Goal: Find specific page/section: Find specific page/section

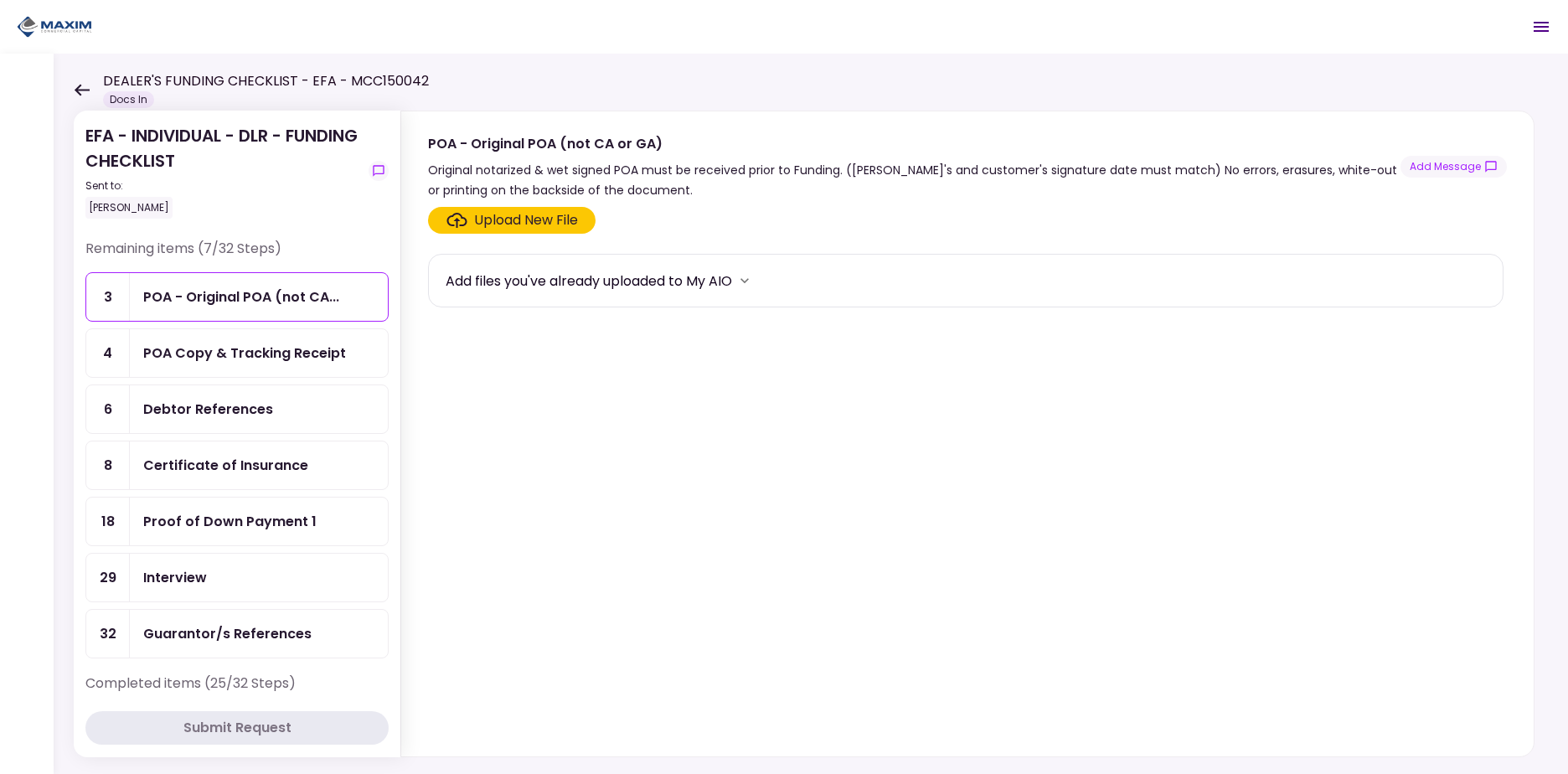
drag, startPoint x: 389, startPoint y: 291, endPoint x: 390, endPoint y: 315, distance: 24.0
click at [390, 315] on section "EFA - INDIVIDUAL - DLR - FUNDING CHECKLIST Sent to: [PERSON_NAME] Remaining ite…" at bounding box center [236, 434] width 327 height 646
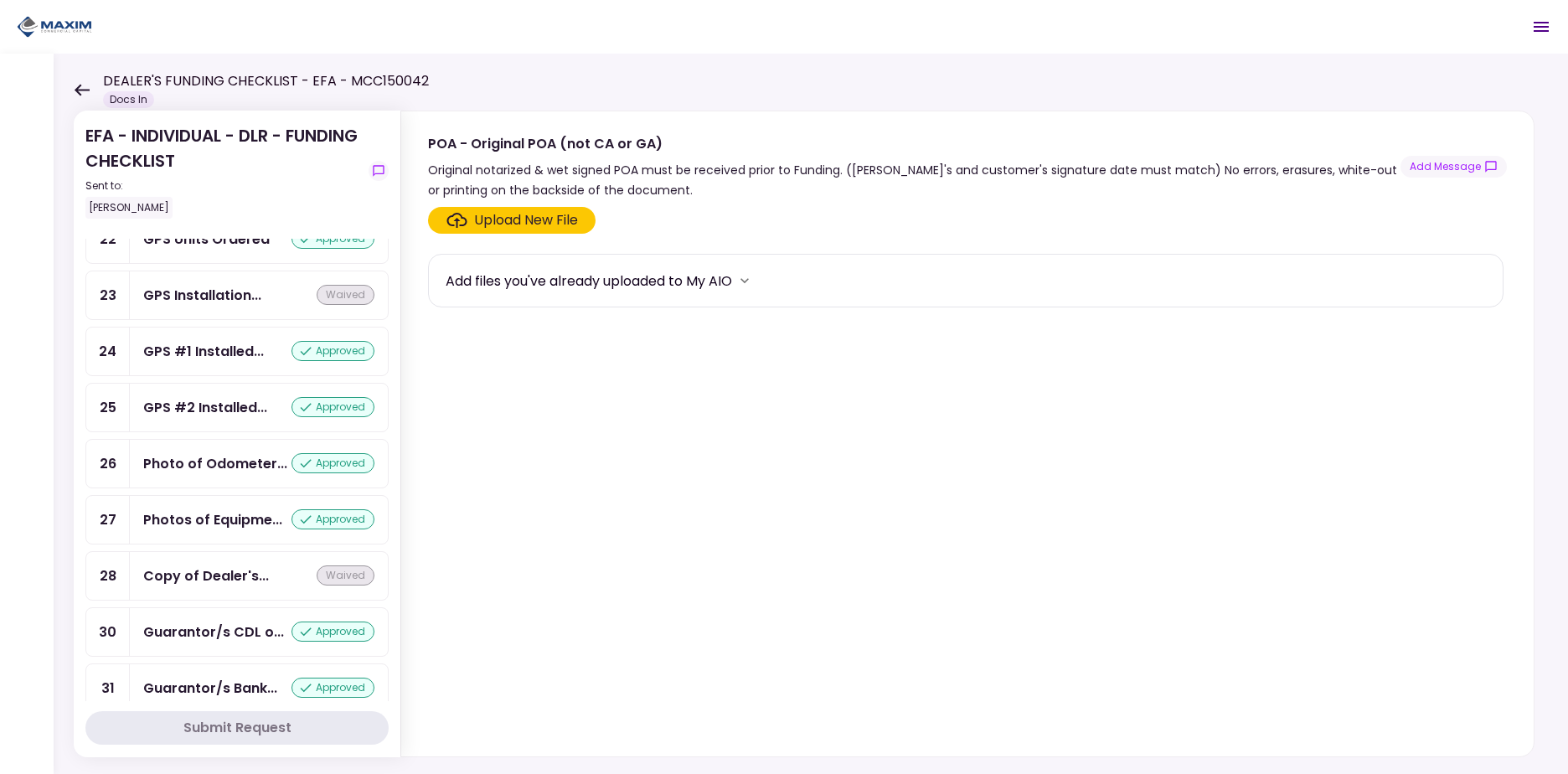
scroll to position [1438, 0]
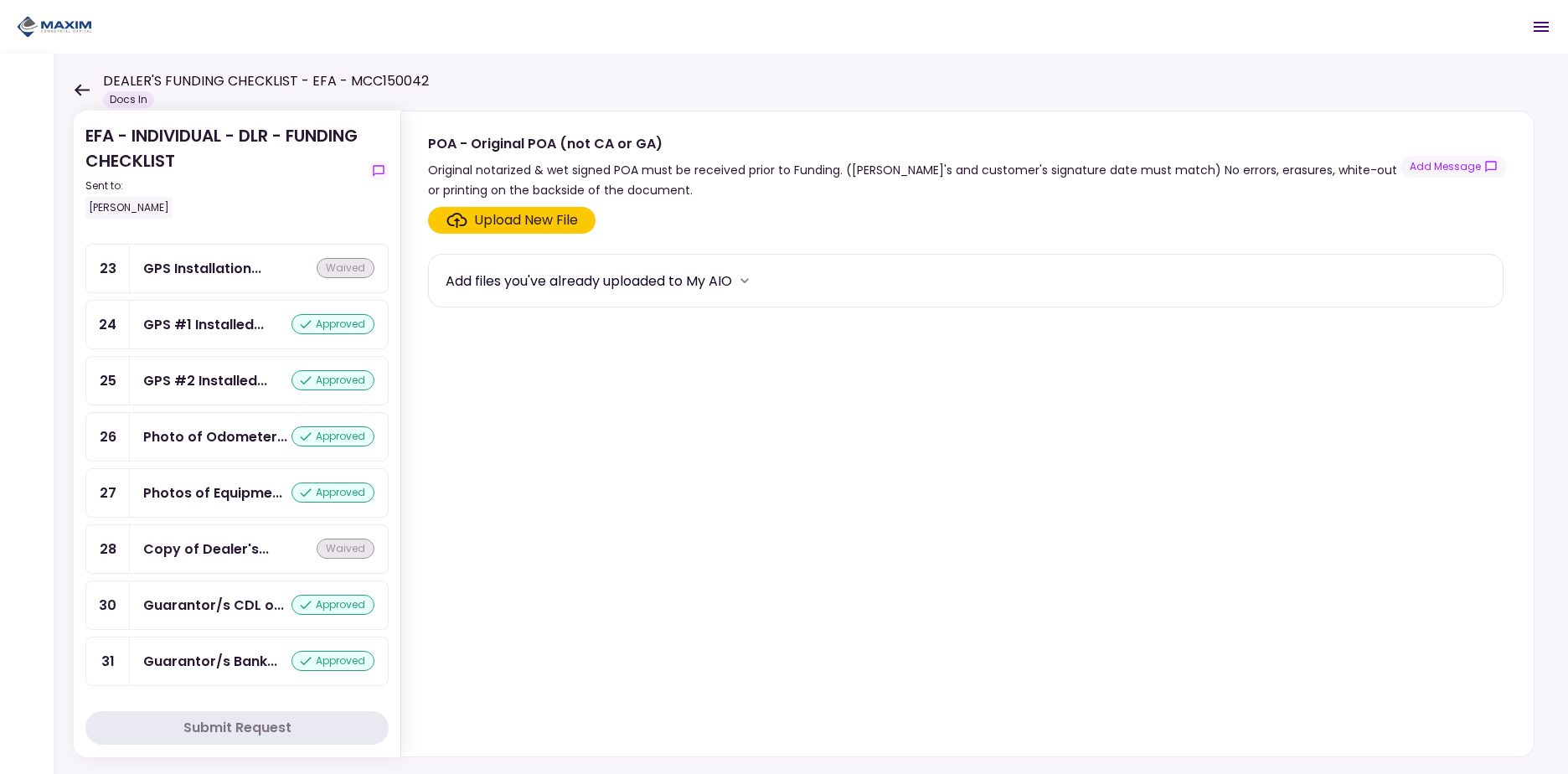
click at [1546, 30] on icon "Open menu" at bounding box center [1541, 27] width 20 height 20
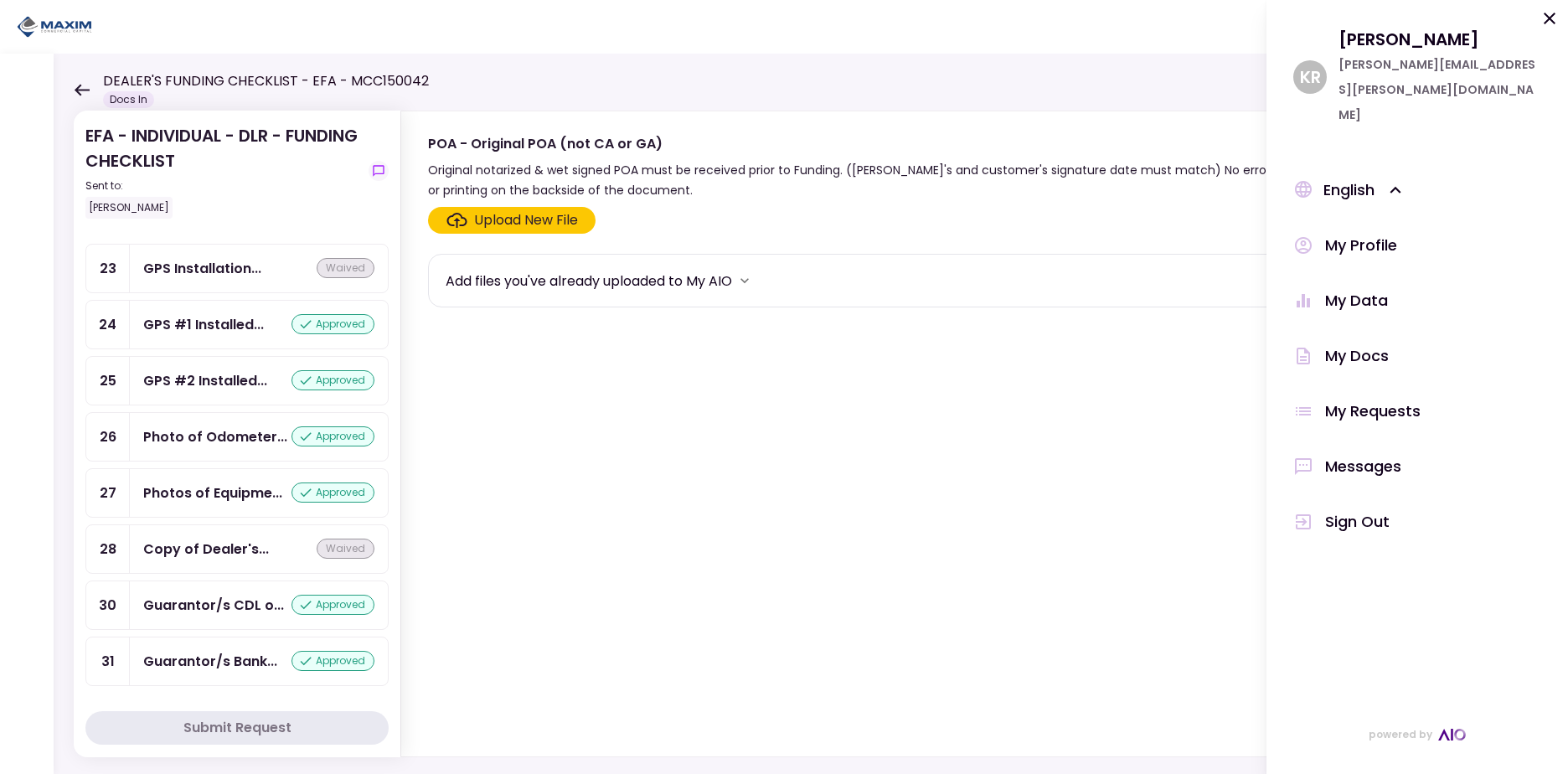
click at [1382, 233] on div "My Profile" at bounding box center [1361, 245] width 72 height 25
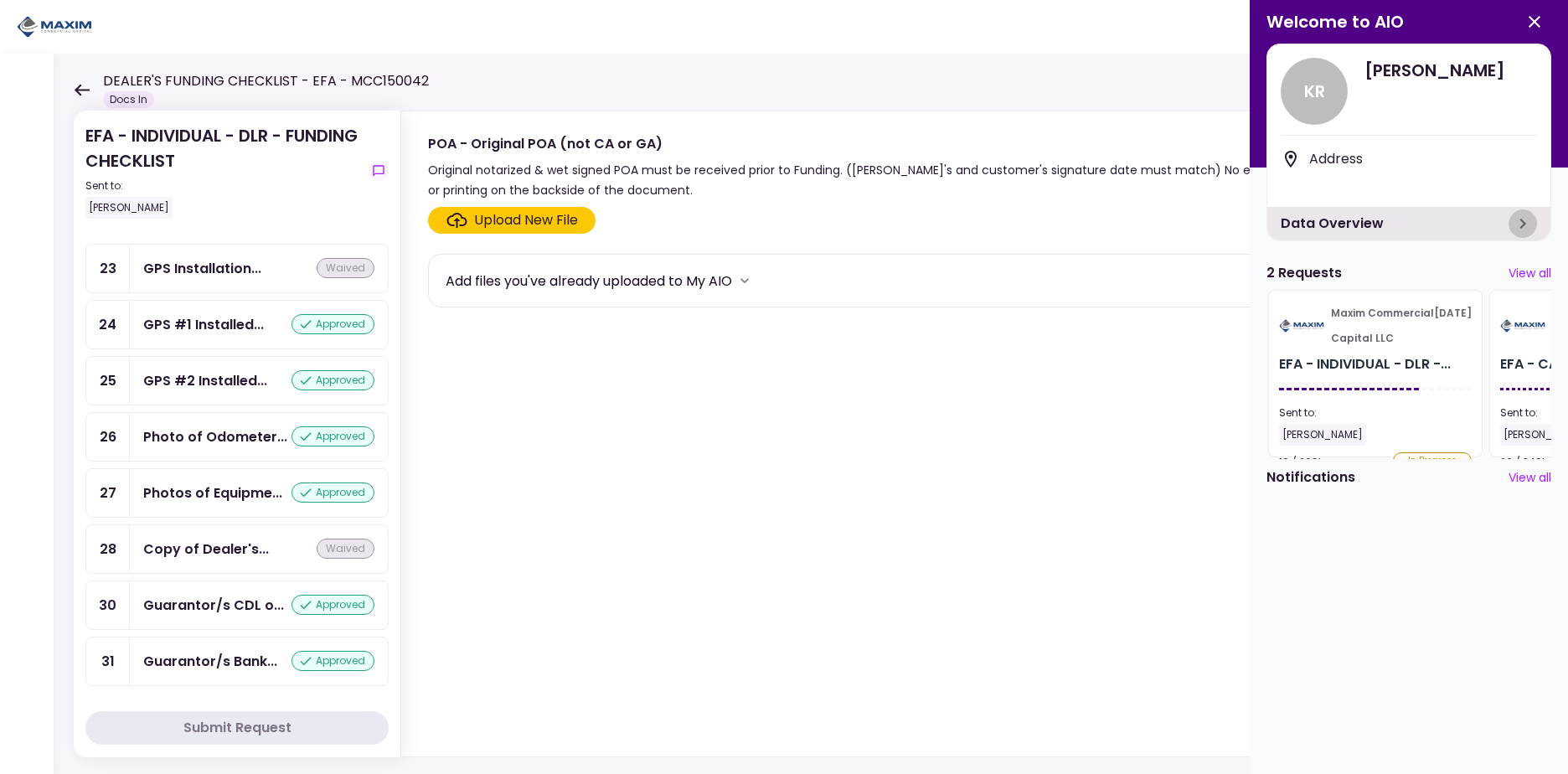
click at [1533, 217] on button "button" at bounding box center [1523, 224] width 29 height 29
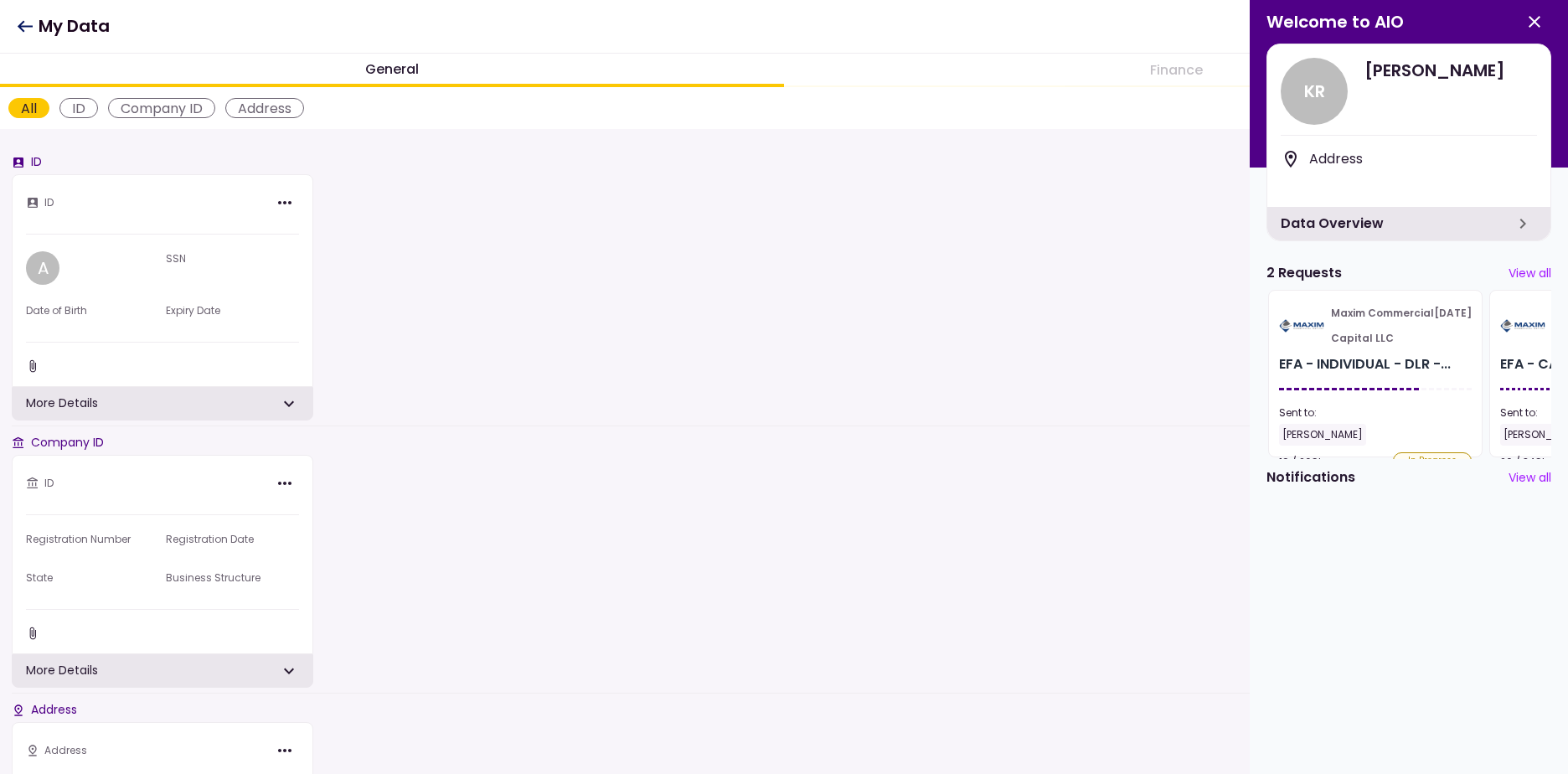
click at [82, 113] on div "ID" at bounding box center [78, 108] width 38 height 20
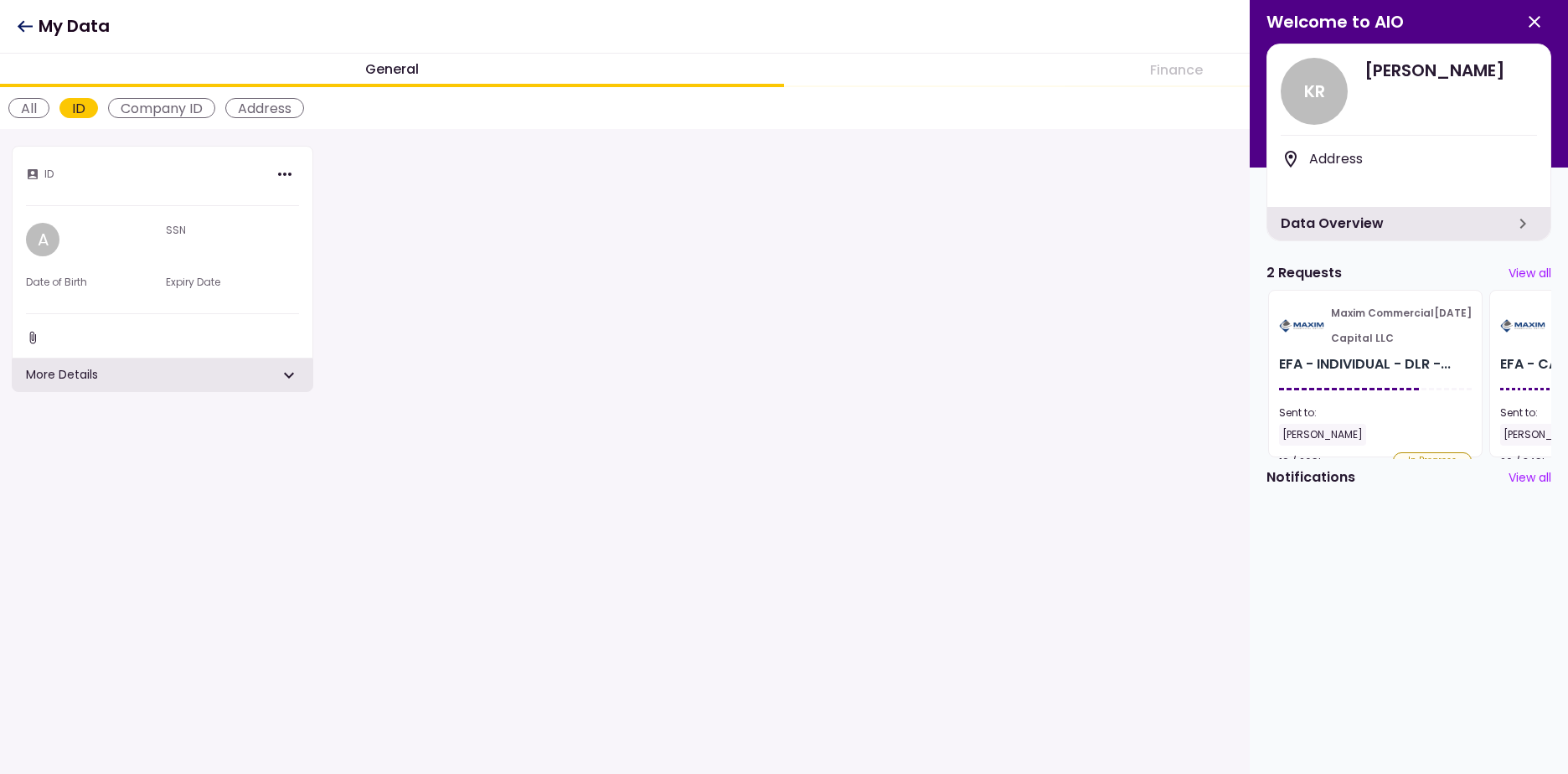
click at [159, 114] on div "Company ID" at bounding box center [161, 108] width 107 height 20
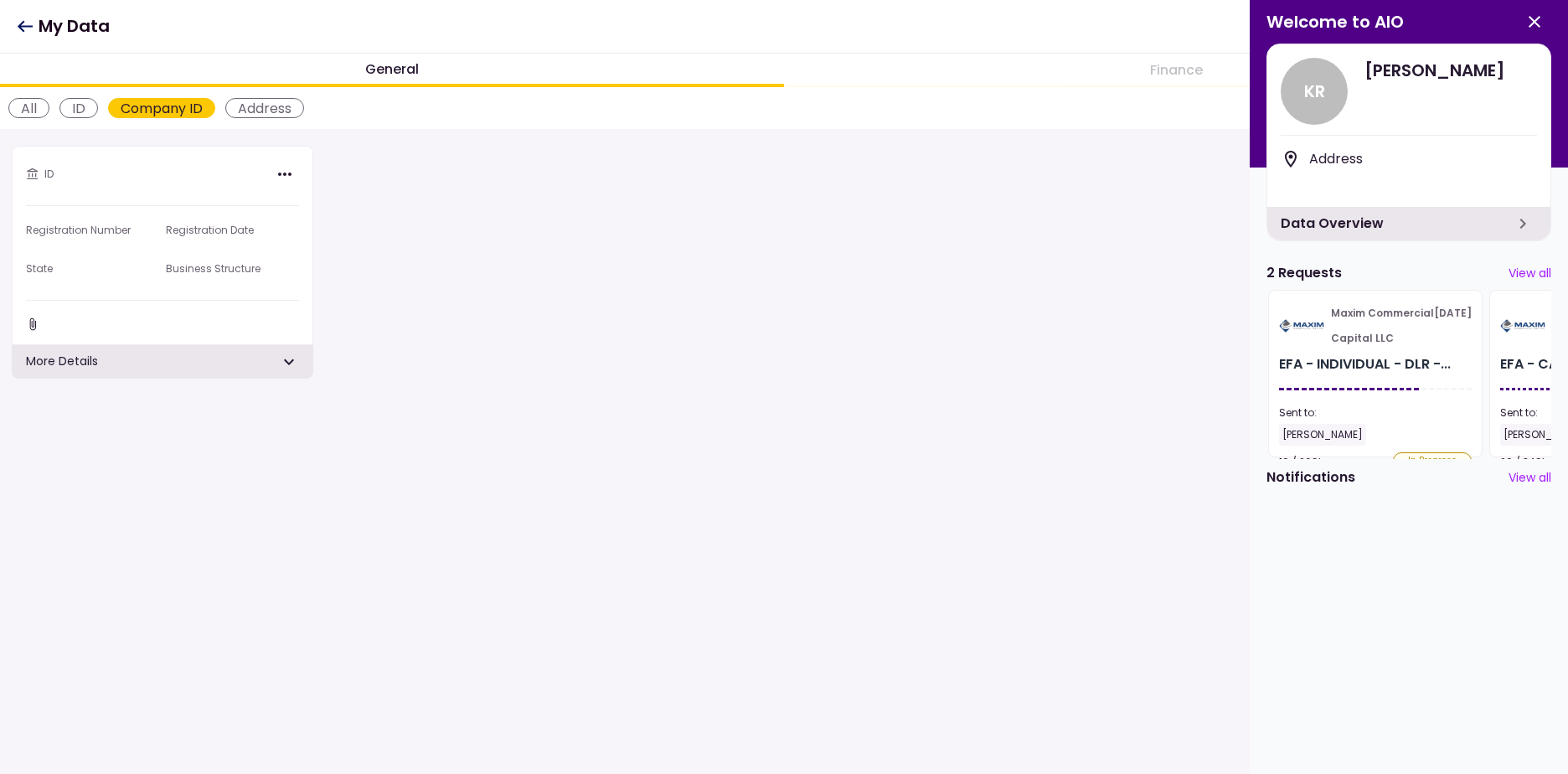
click at [260, 104] on div "Address" at bounding box center [264, 108] width 79 height 20
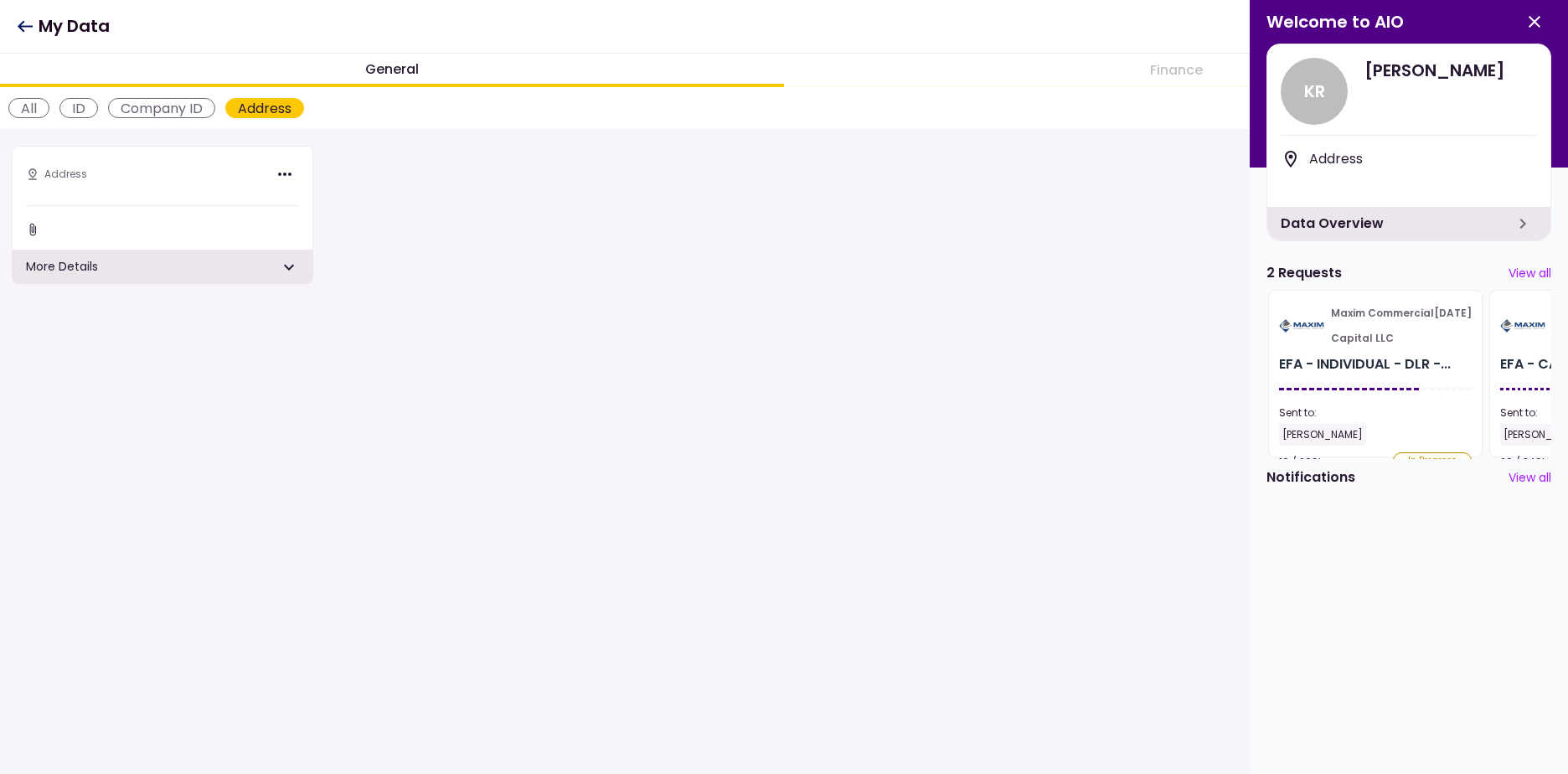
click at [407, 67] on div "General" at bounding box center [392, 70] width 784 height 33
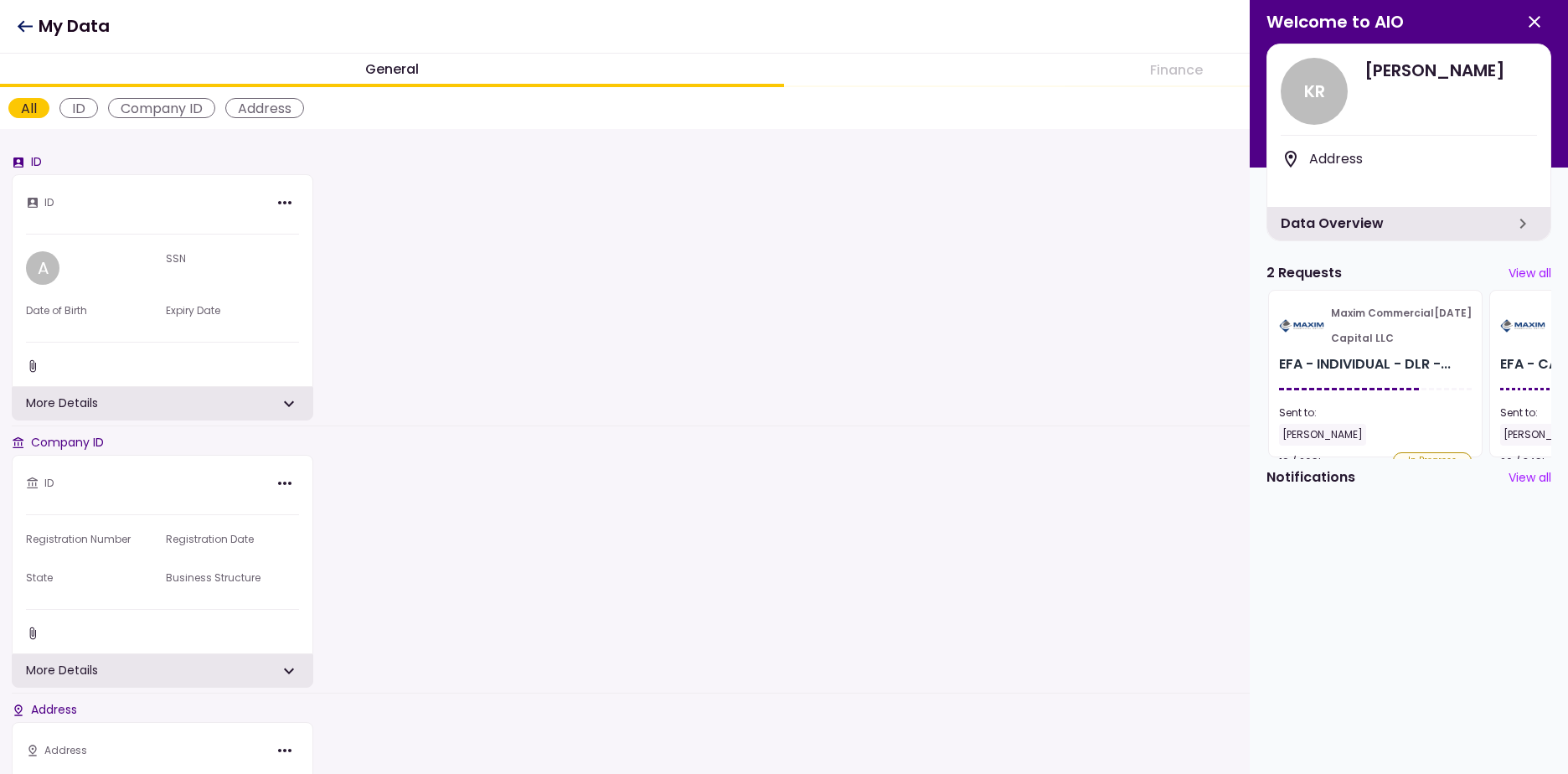
click at [1407, 65] on span "[PERSON_NAME]" at bounding box center [1451, 71] width 173 height 25
click at [1319, 75] on div "K R" at bounding box center [1314, 92] width 67 height 67
click at [1534, 17] on icon "button" at bounding box center [1534, 21] width 20 height 20
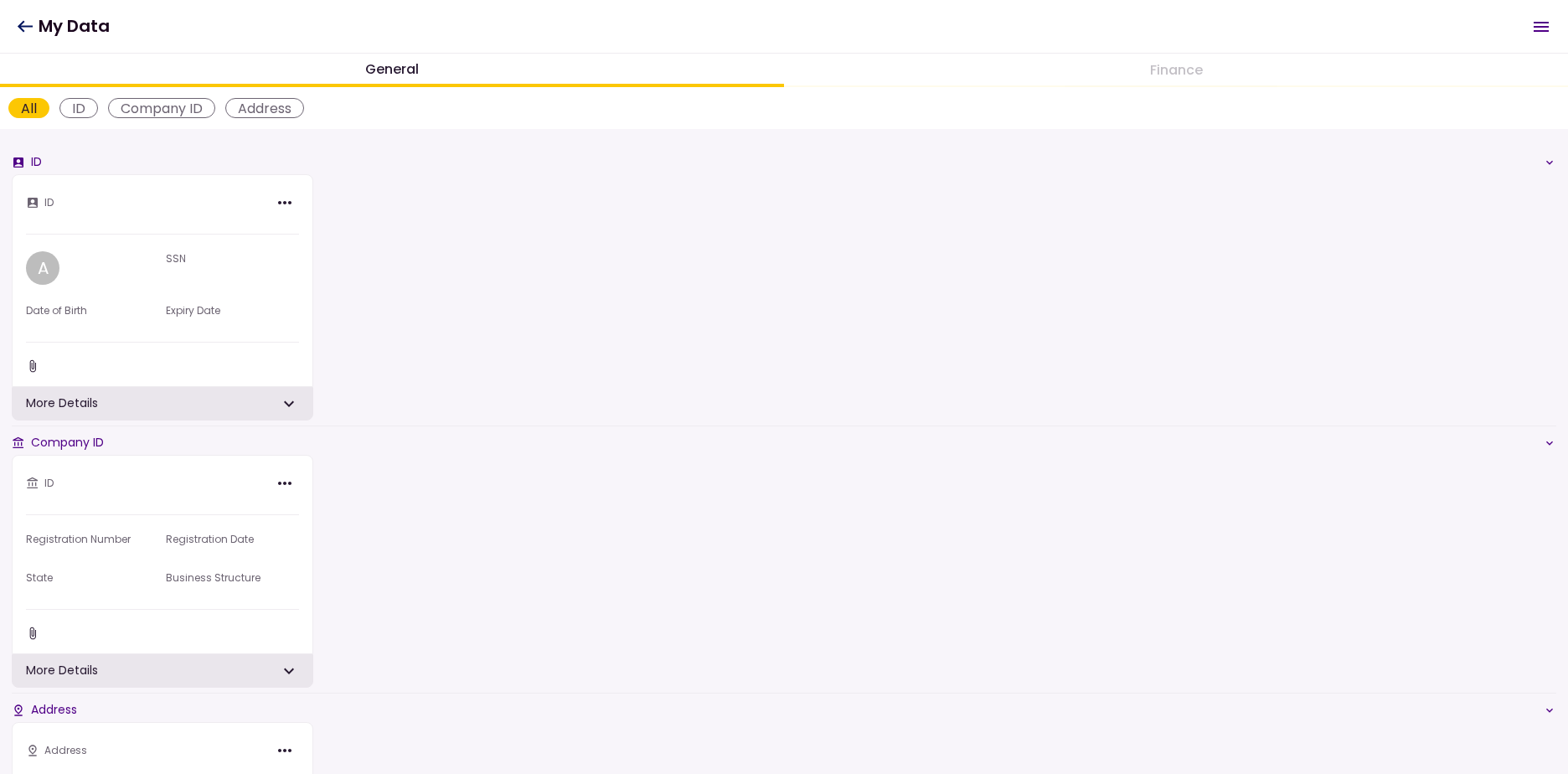
click at [13, 27] on header "My Data 0 Messages New Message Conversations EFA - CAL STATE - DLR - W/COMPANY …" at bounding box center [784, 27] width 1568 height 53
click at [22, 25] on icon at bounding box center [25, 26] width 16 height 12
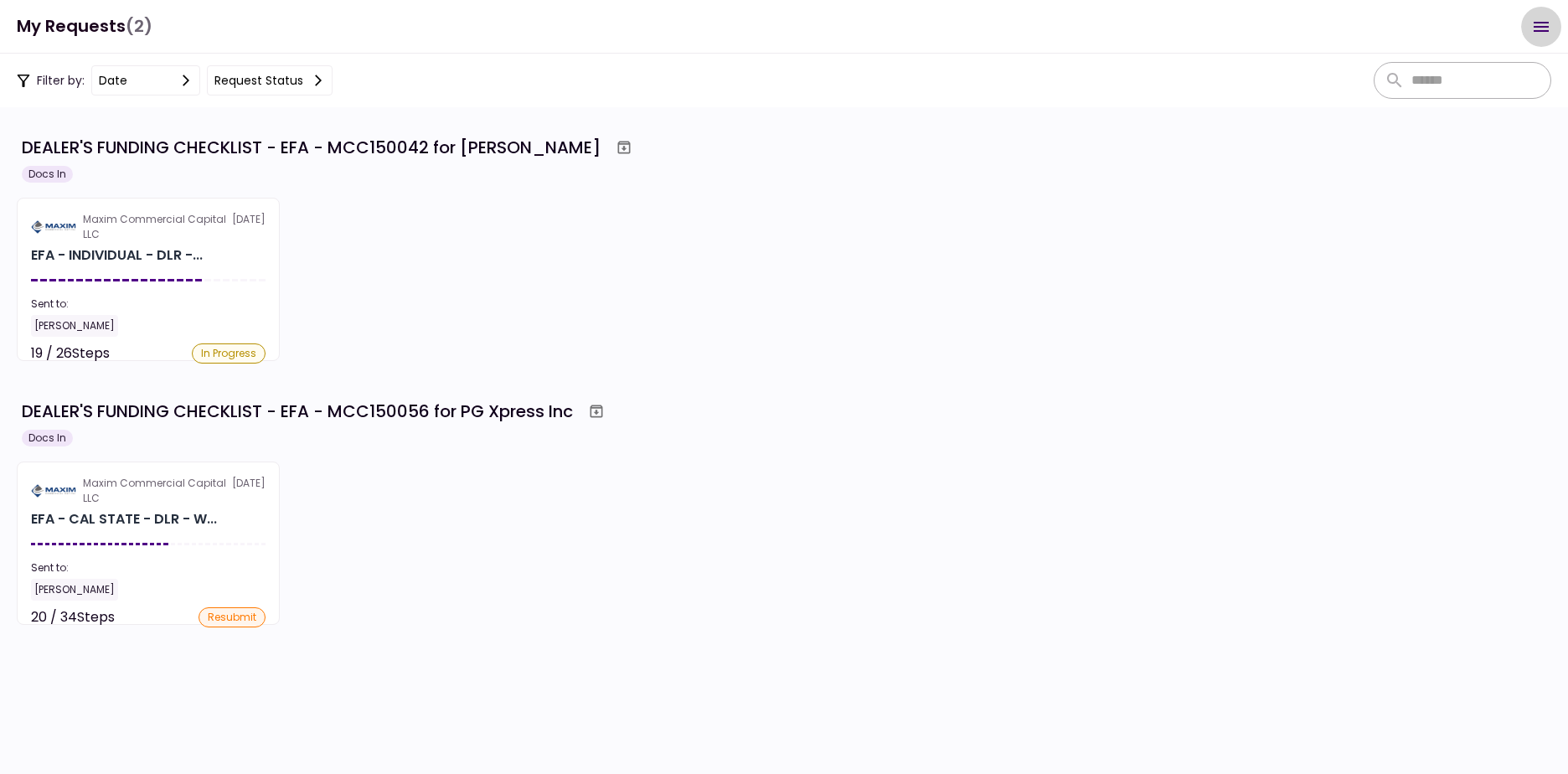
click at [1531, 38] on button "Open menu" at bounding box center [1541, 27] width 40 height 40
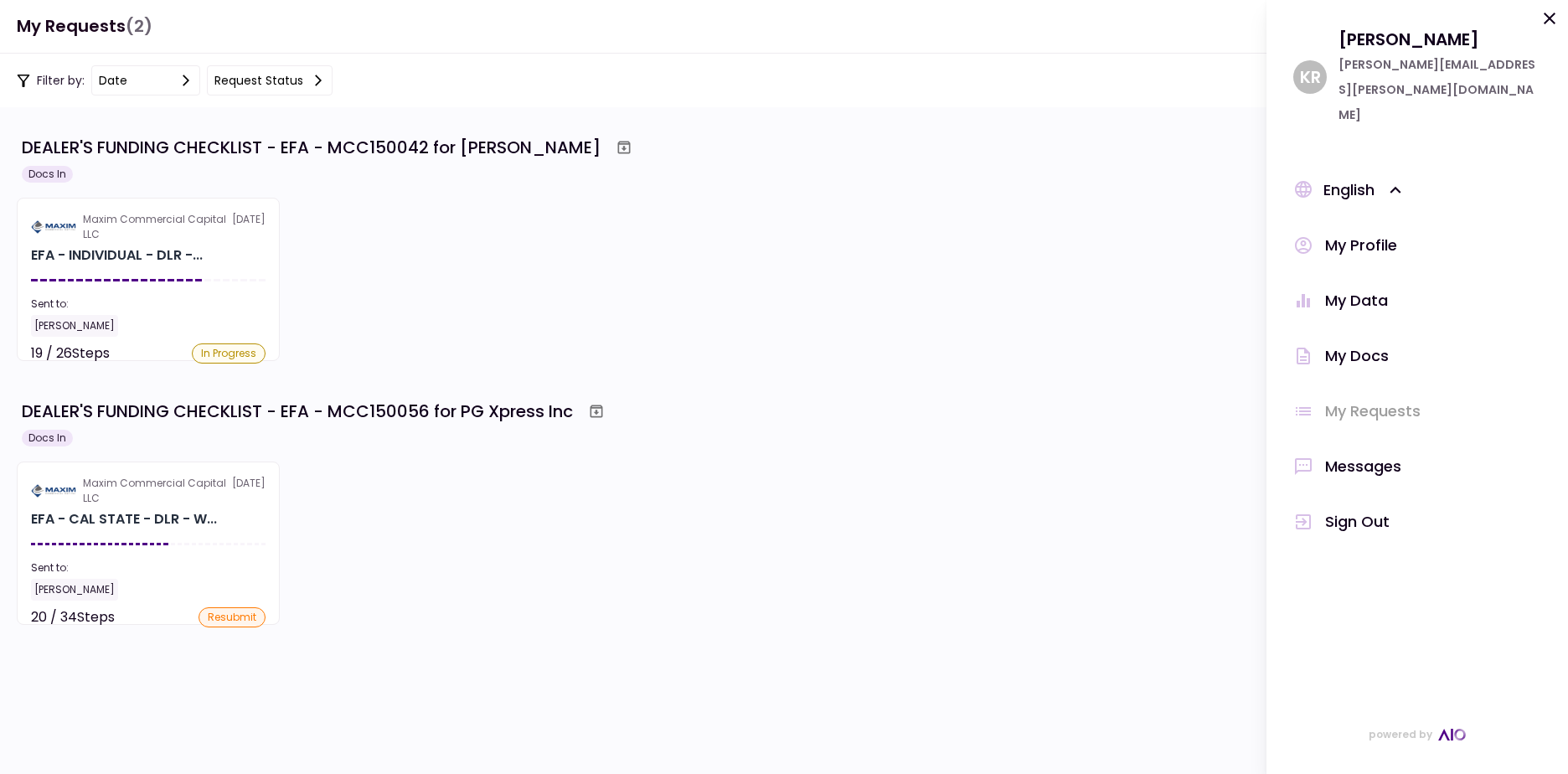
click at [1377, 60] on div "[PERSON_NAME][EMAIL_ADDRESS][PERSON_NAME][DOMAIN_NAME]" at bounding box center [1439, 89] width 203 height 75
click at [1130, 100] on div "Filter by: date Request status" at bounding box center [784, 80] width 1568 height 53
